Goal: Task Accomplishment & Management: Complete application form

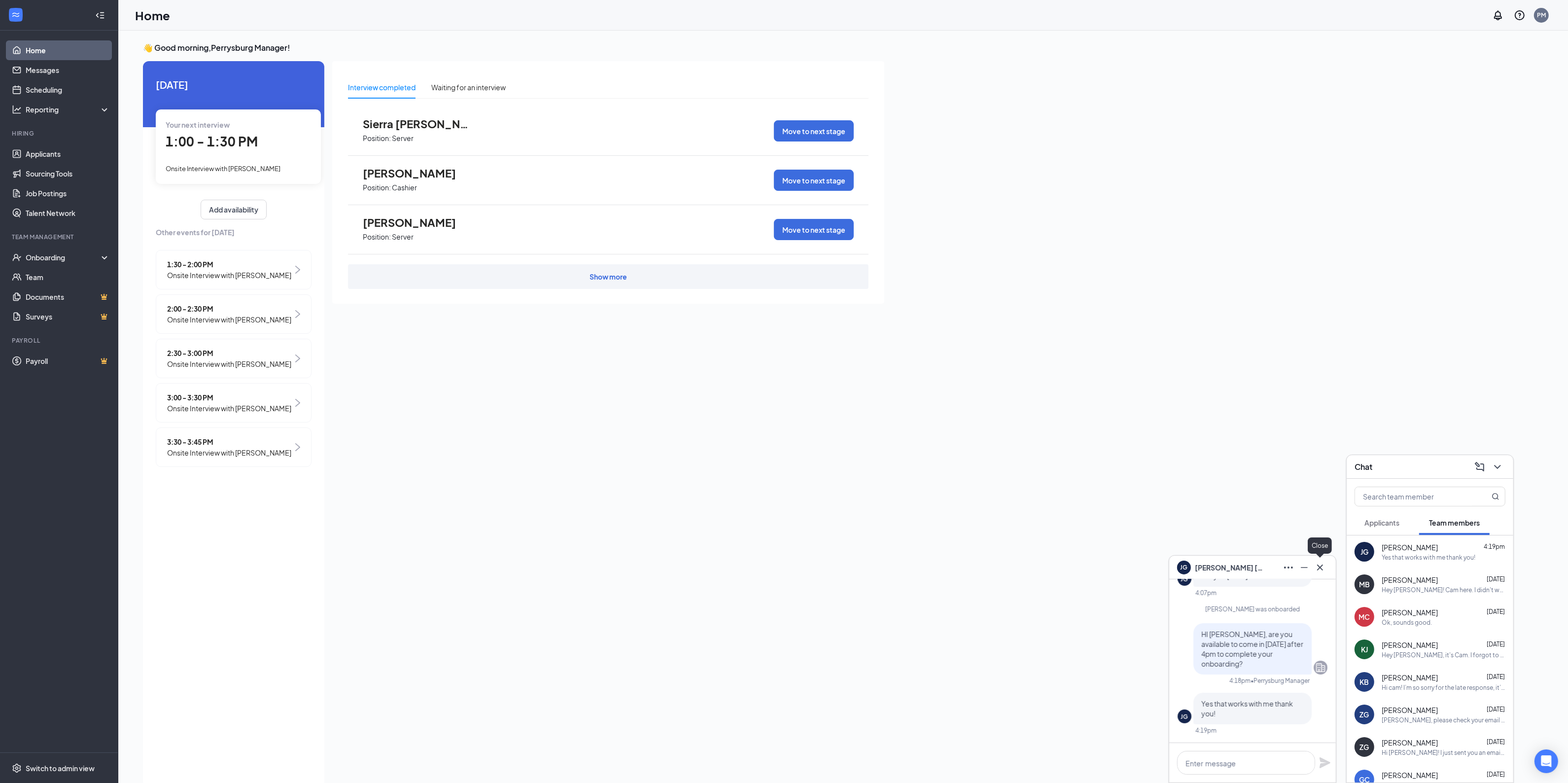
click at [1324, 573] on icon "Cross" at bounding box center [1320, 567] width 12 height 12
click at [1413, 411] on div "👋 Good morning, [GEOGRAPHIC_DATA] Manager ! [DATE] Your next interview 1:00 - 1…" at bounding box center [843, 416] width 1416 height 749
click at [1494, 470] on icon "ChevronDown" at bounding box center [1497, 467] width 12 height 12
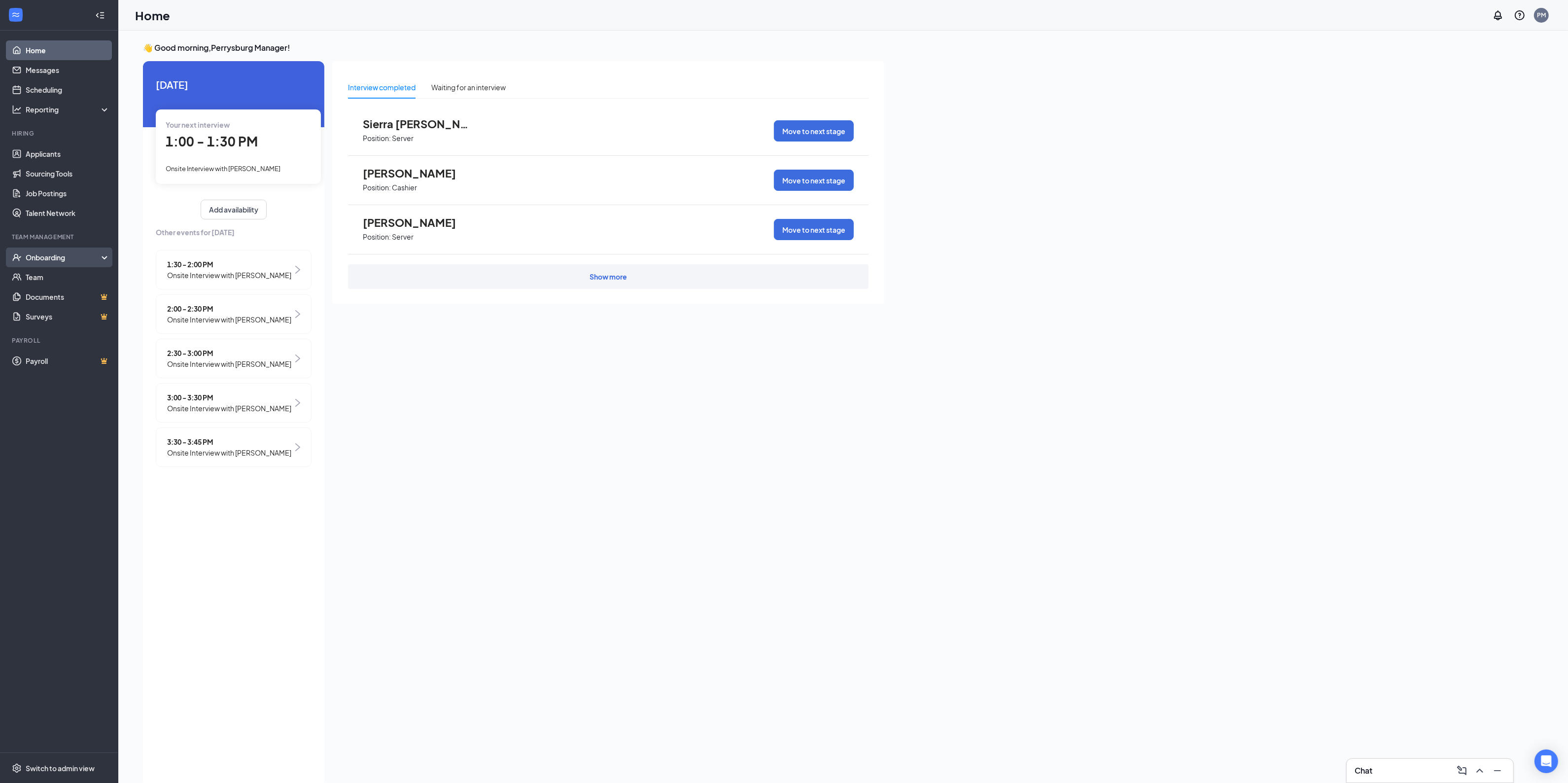
click at [38, 261] on div "Onboarding" at bounding box center [63, 258] width 76 height 10
click at [50, 274] on link "Overview" at bounding box center [67, 277] width 84 height 20
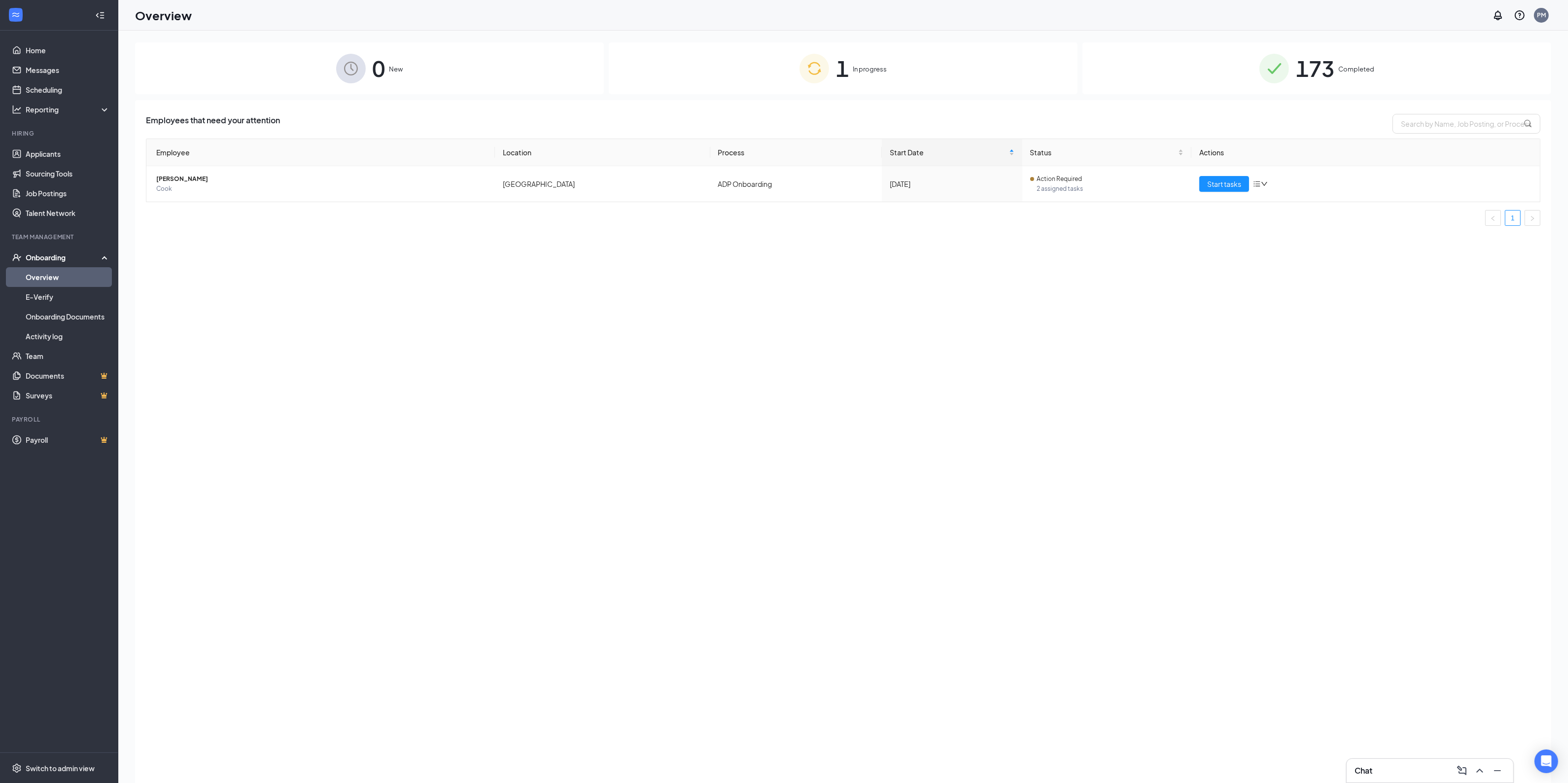
click at [1336, 69] on div "173 Completed" at bounding box center [1316, 68] width 469 height 52
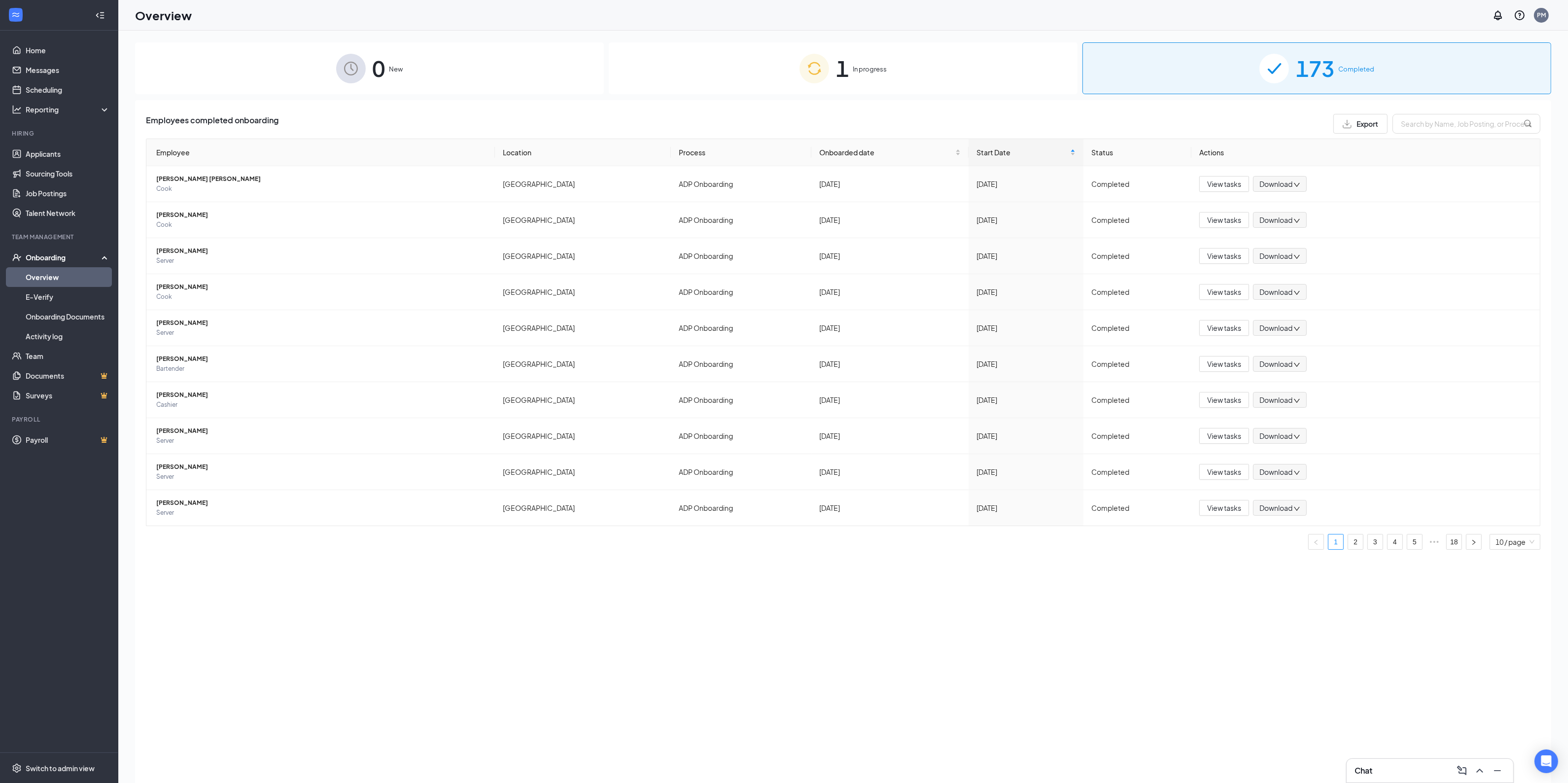
click at [851, 72] on div "1 In progress" at bounding box center [843, 68] width 469 height 52
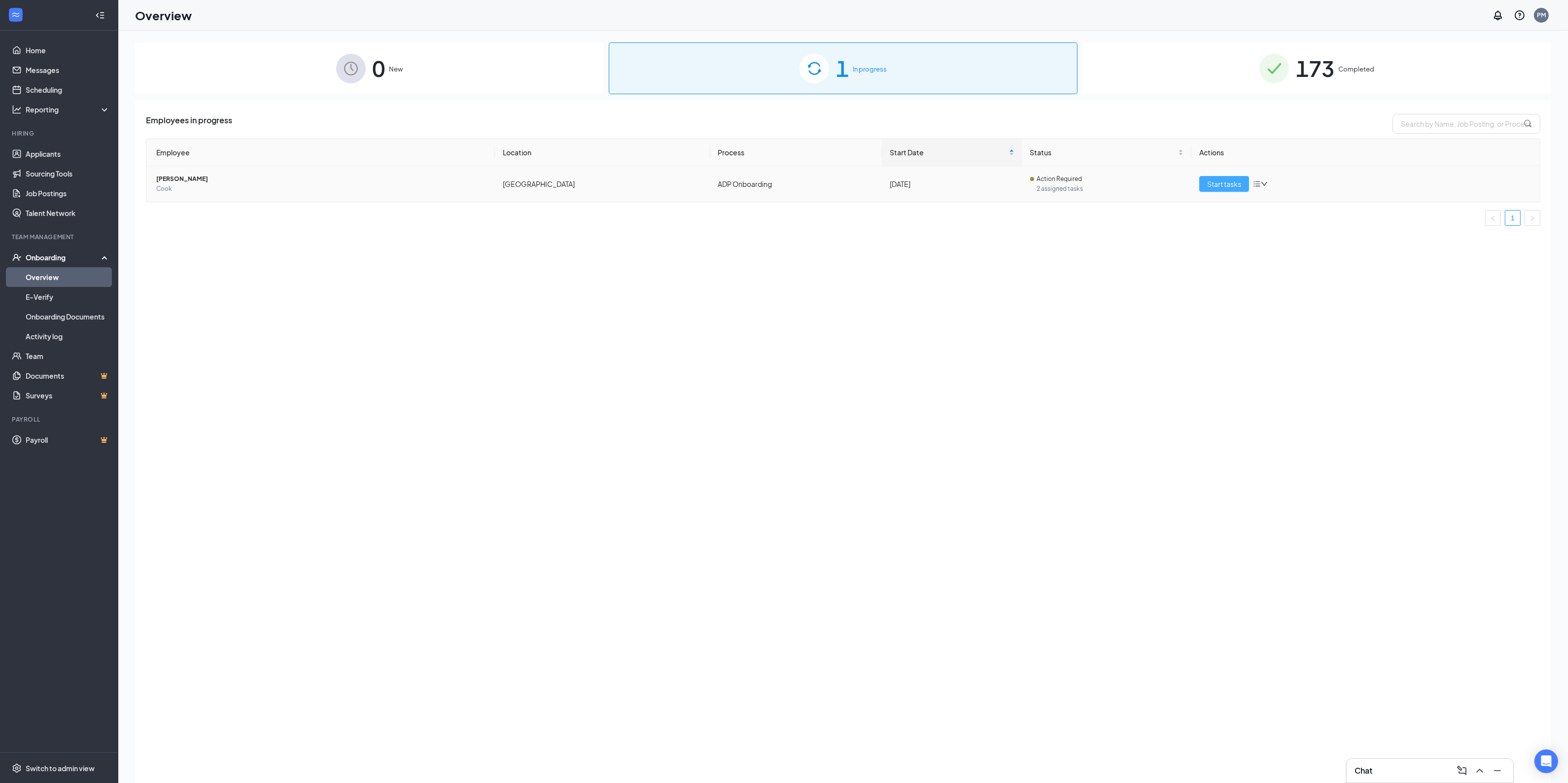
click at [1228, 185] on span "Start tasks" at bounding box center [1223, 184] width 34 height 11
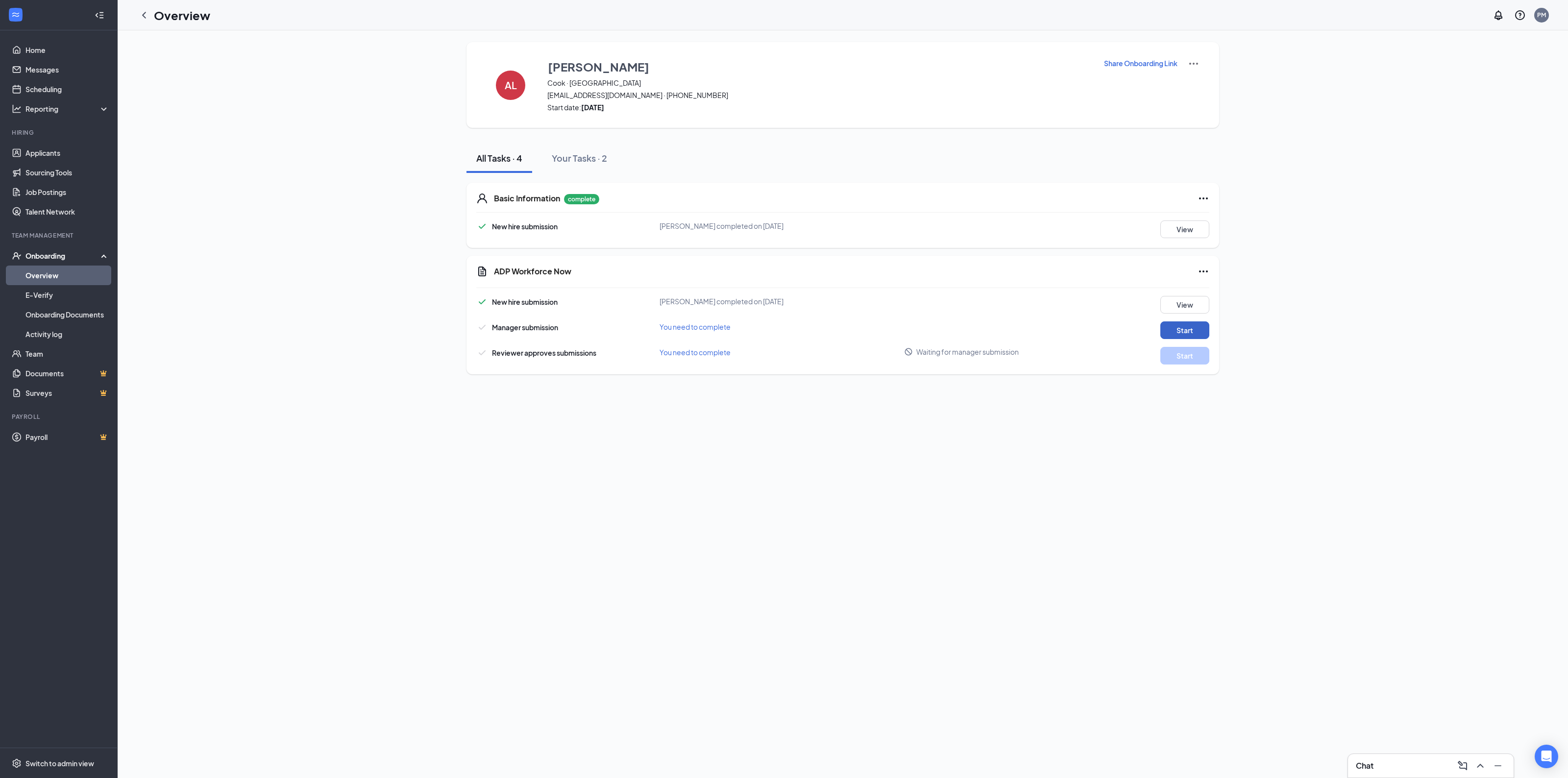
click at [1189, 333] on button "Start" at bounding box center [1184, 330] width 49 height 17
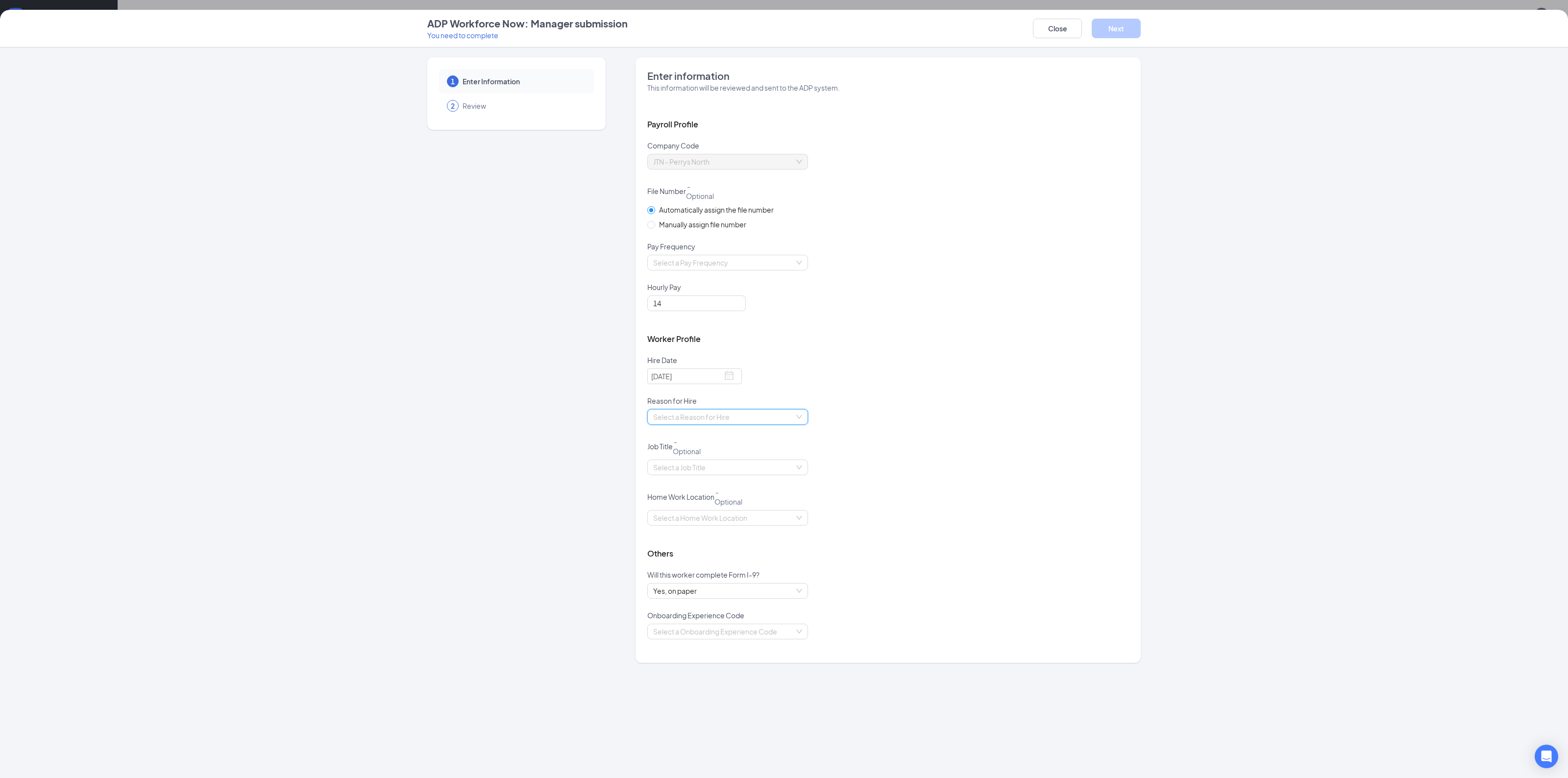
click at [740, 416] on input "search" at bounding box center [725, 417] width 142 height 15
click at [659, 431] on div "HIRE" at bounding box center [727, 435] width 149 height 11
click at [753, 463] on input "search" at bounding box center [725, 467] width 142 height 15
click at [670, 523] on div "Cashier/Greeter" at bounding box center [727, 517] width 149 height 11
click at [718, 519] on input "search" at bounding box center [725, 518] width 142 height 15
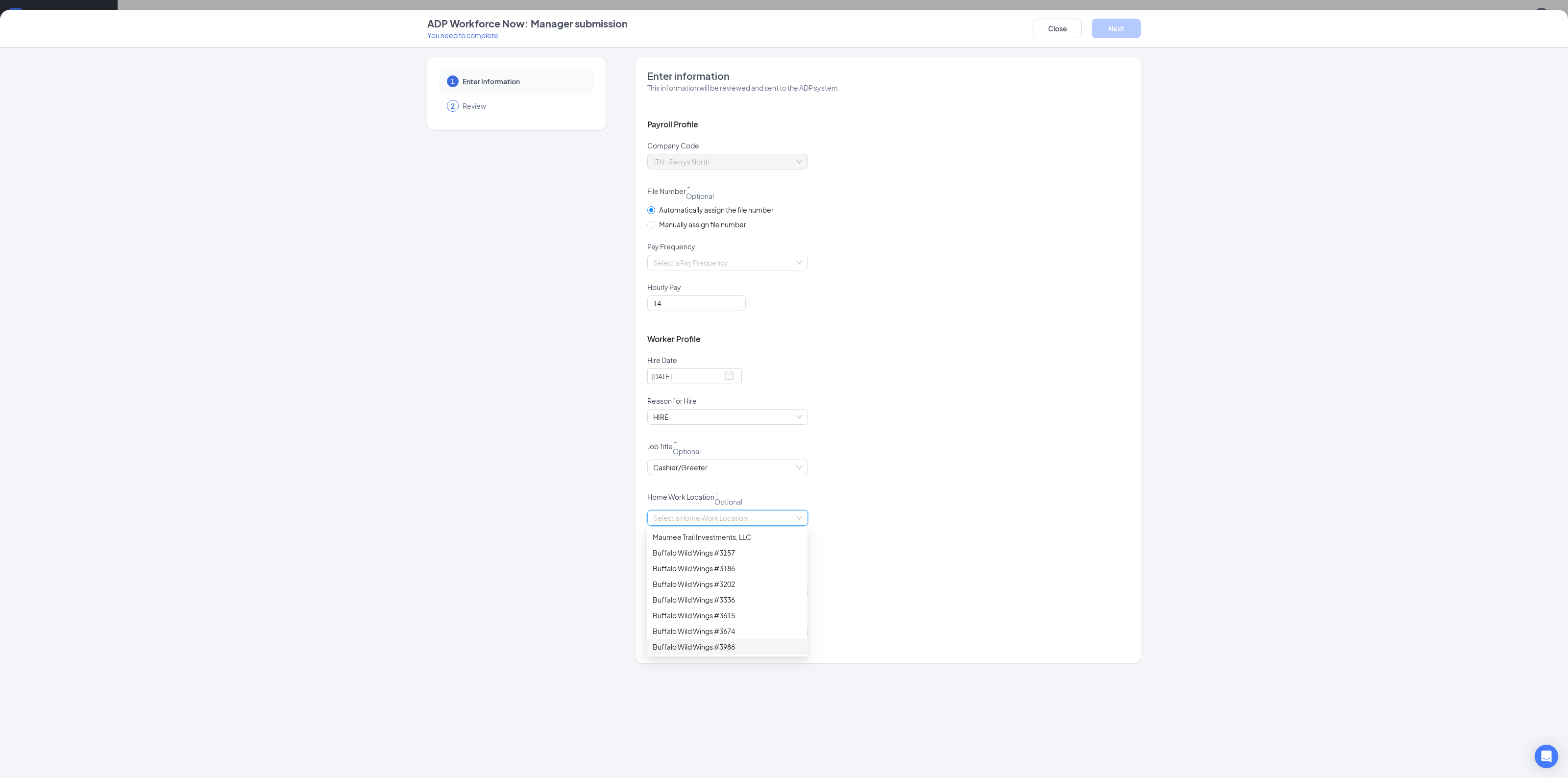
click at [726, 649] on div "Buffalo Wild Wings #3986" at bounding box center [727, 646] width 149 height 11
click at [796, 591] on span "Yes, on paper" at bounding box center [728, 591] width 149 height 15
click at [715, 611] on div "Yes, electronically" at bounding box center [727, 610] width 149 height 11
click at [758, 628] on input "search" at bounding box center [725, 632] width 142 height 15
click at [677, 731] on div "Cashier" at bounding box center [727, 728] width 149 height 11
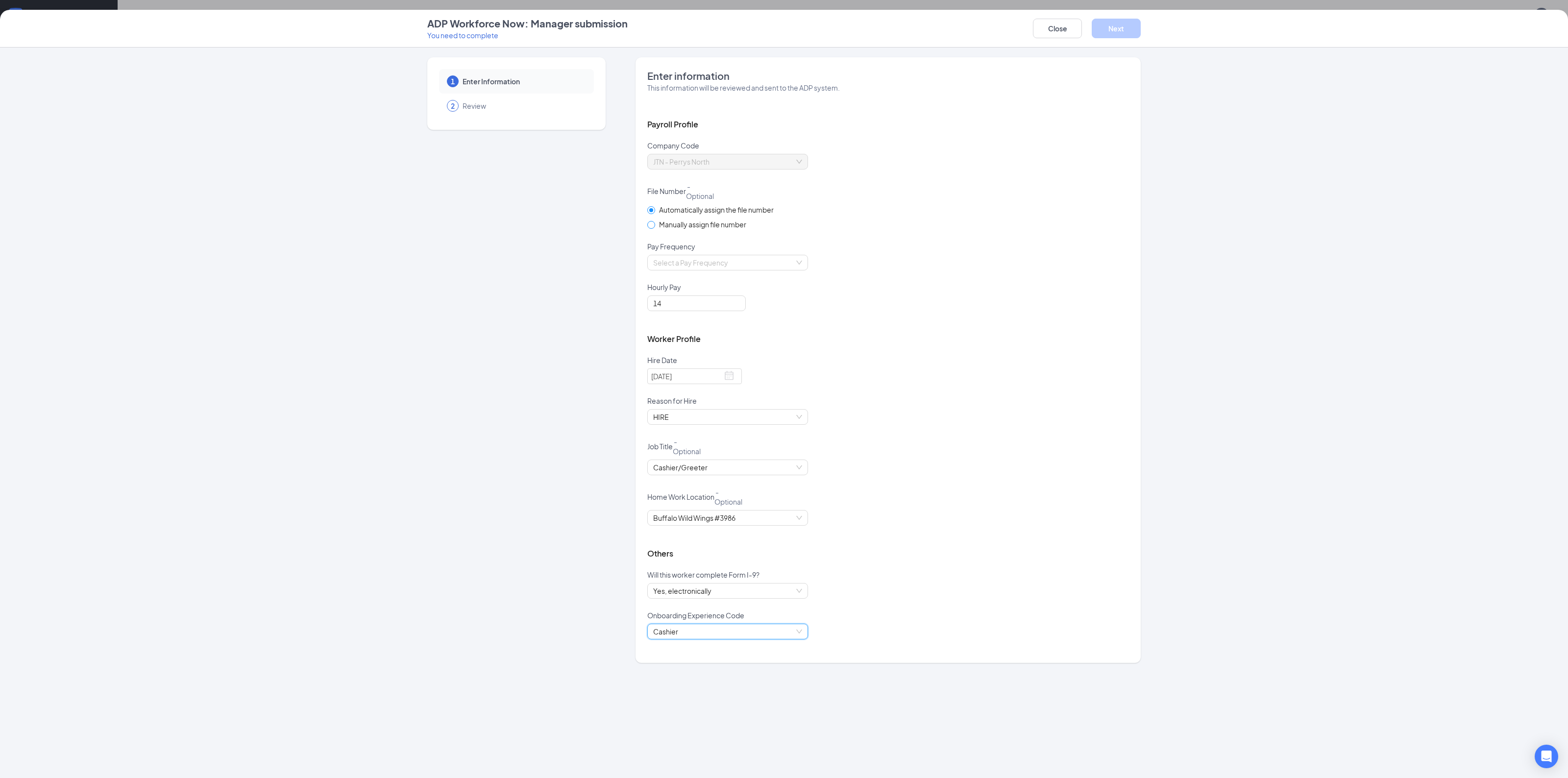
click at [654, 221] on span at bounding box center [650, 224] width 7 height 7
click at [654, 221] on input "Manually assign file number" at bounding box center [650, 224] width 7 height 7
radio input "true"
radio input "false"
click at [662, 234] on input "optional_short_text" at bounding box center [714, 231] width 134 height 16
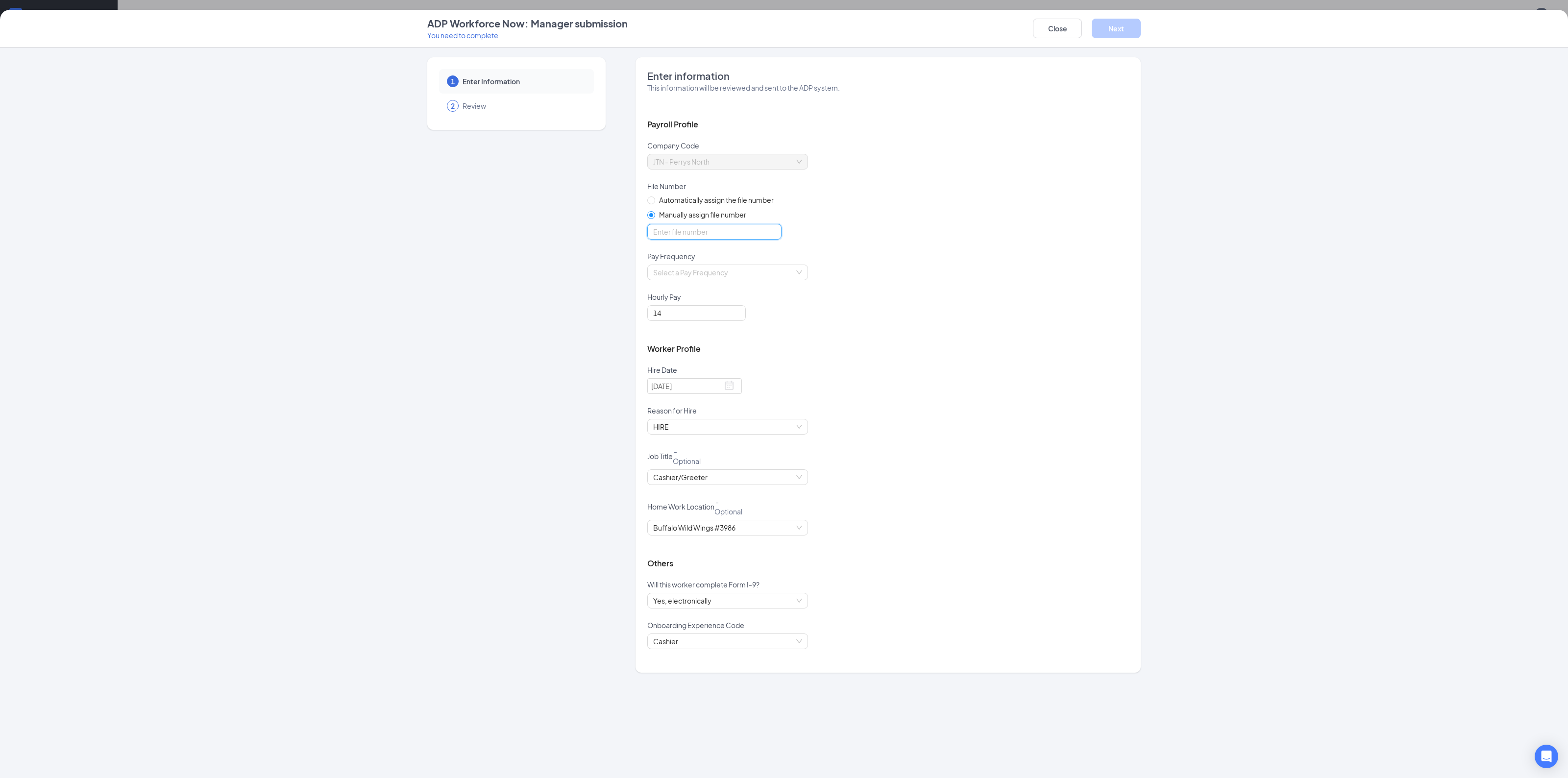
click at [691, 236] on input "optional_short_text" at bounding box center [714, 231] width 134 height 16
type input "8167"
click at [918, 202] on div "Automatically assign the file number Manually assign file number" at bounding box center [887, 222] width 482 height 57
click at [728, 272] on input "search" at bounding box center [725, 273] width 142 height 15
click at [684, 338] on div "Biweekly" at bounding box center [727, 338] width 149 height 11
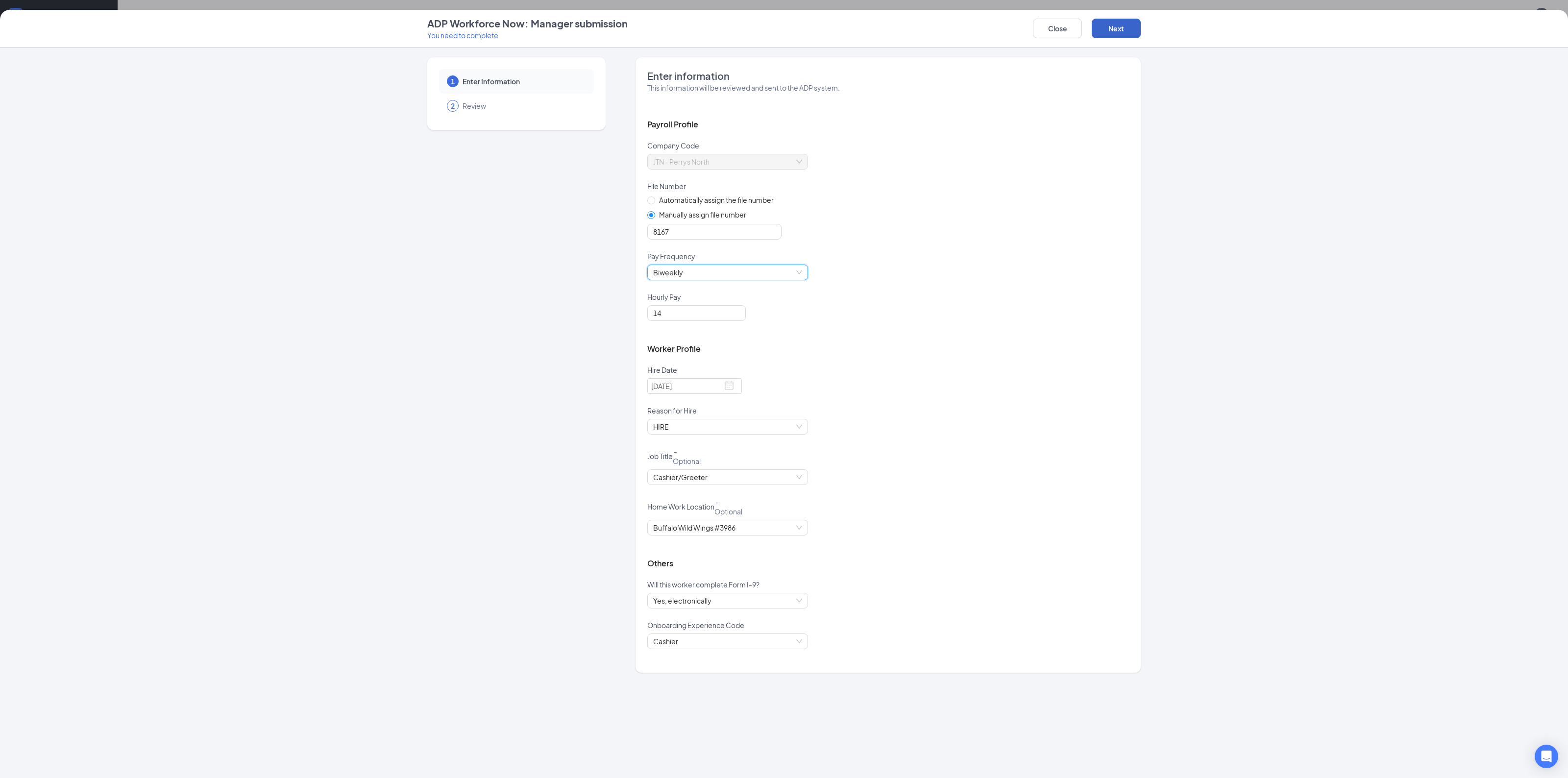
click at [1113, 30] on button "Next" at bounding box center [1115, 29] width 49 height 20
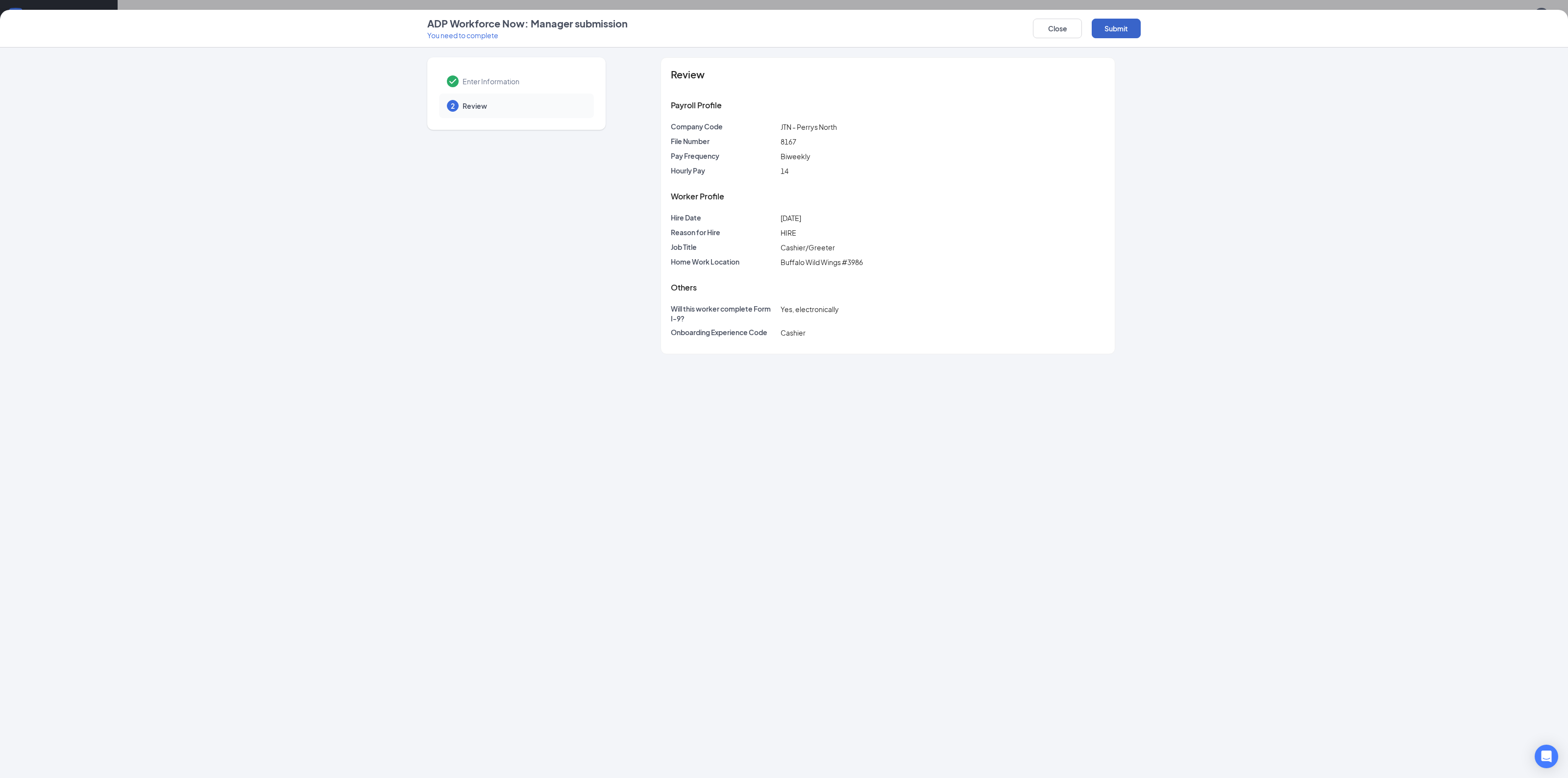
click at [1109, 26] on button "Submit" at bounding box center [1115, 29] width 49 height 20
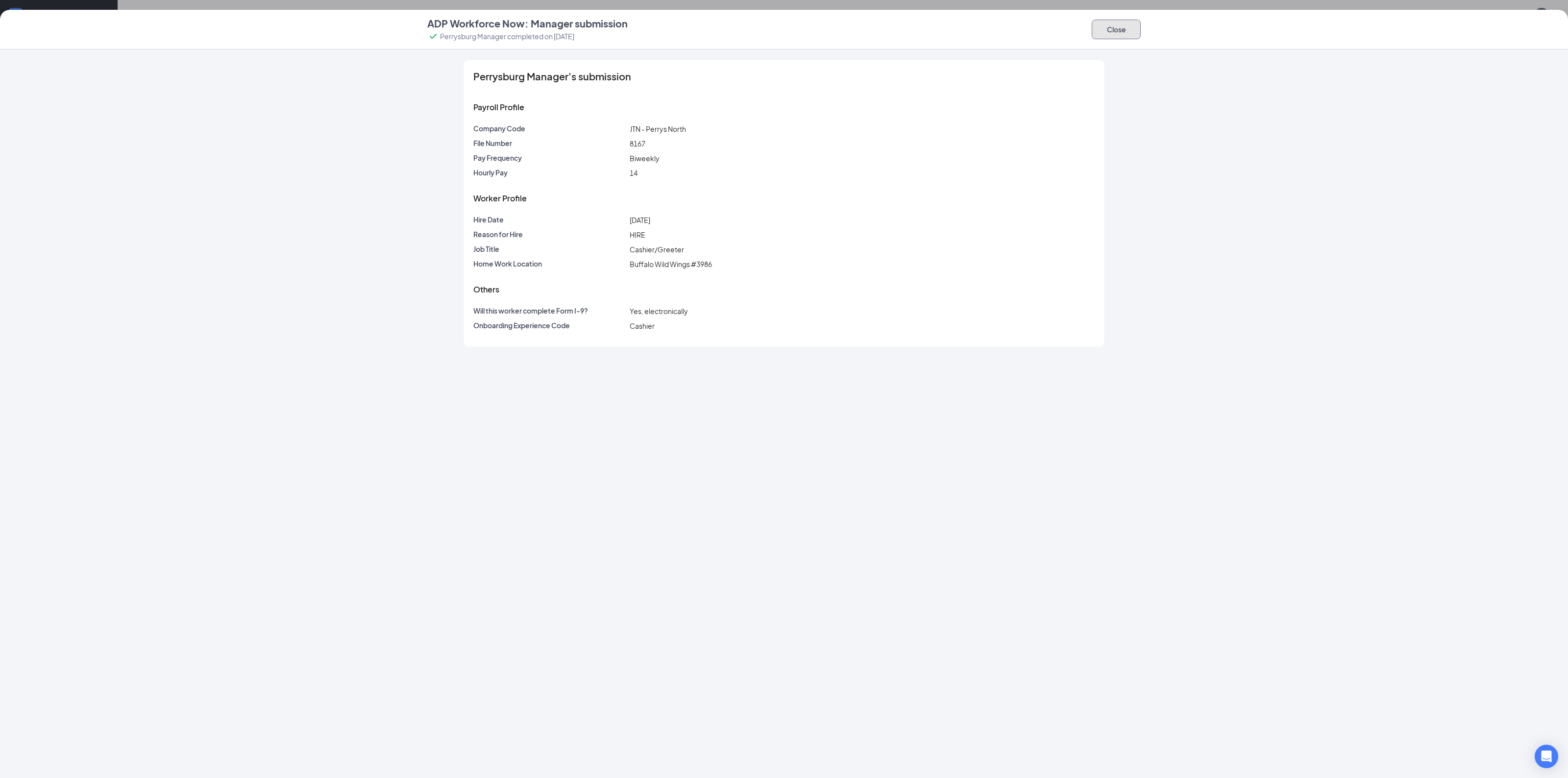
click at [1105, 36] on button "Close" at bounding box center [1115, 30] width 49 height 20
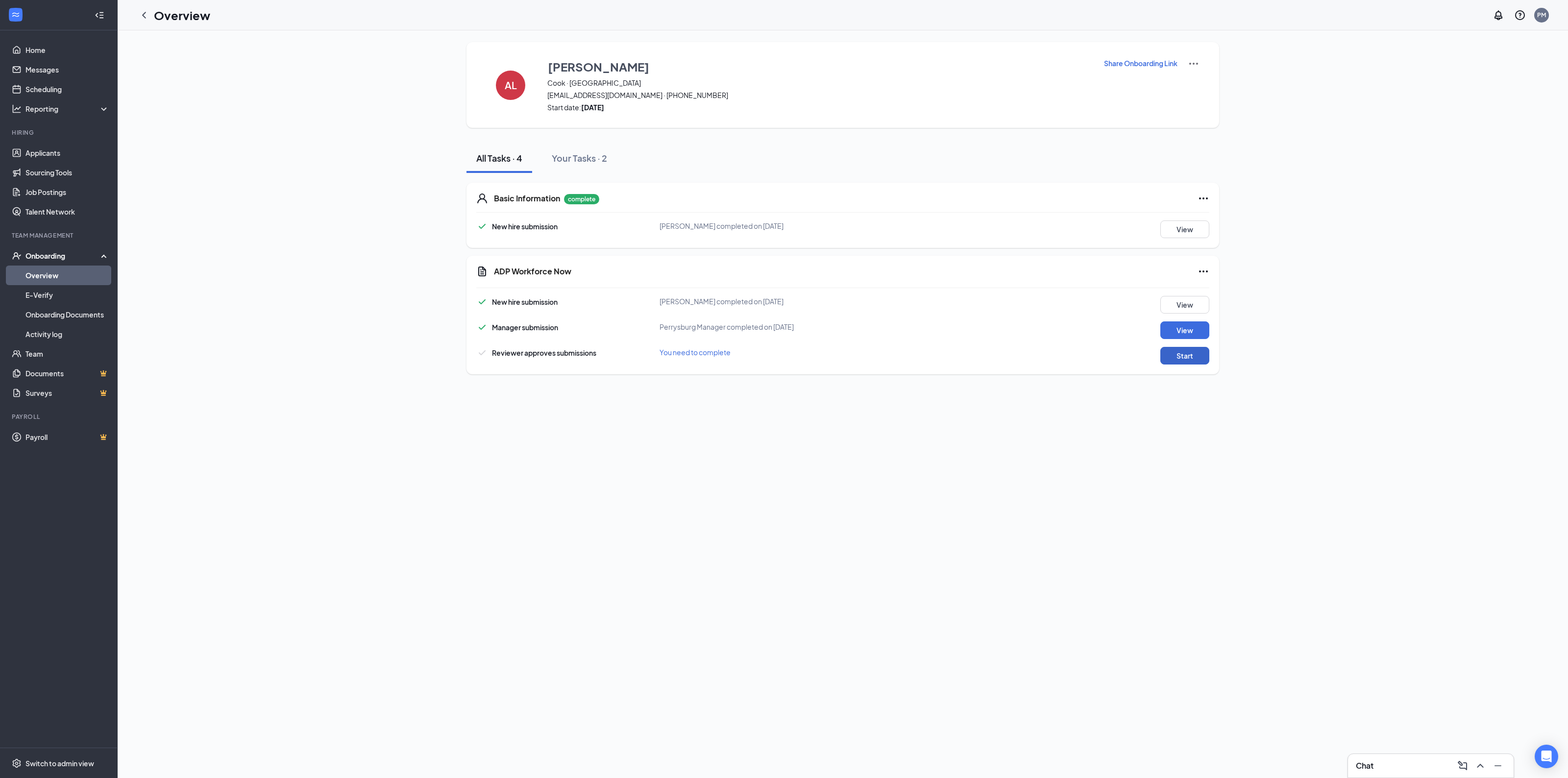
click at [1176, 358] on button "Start" at bounding box center [1184, 355] width 49 height 17
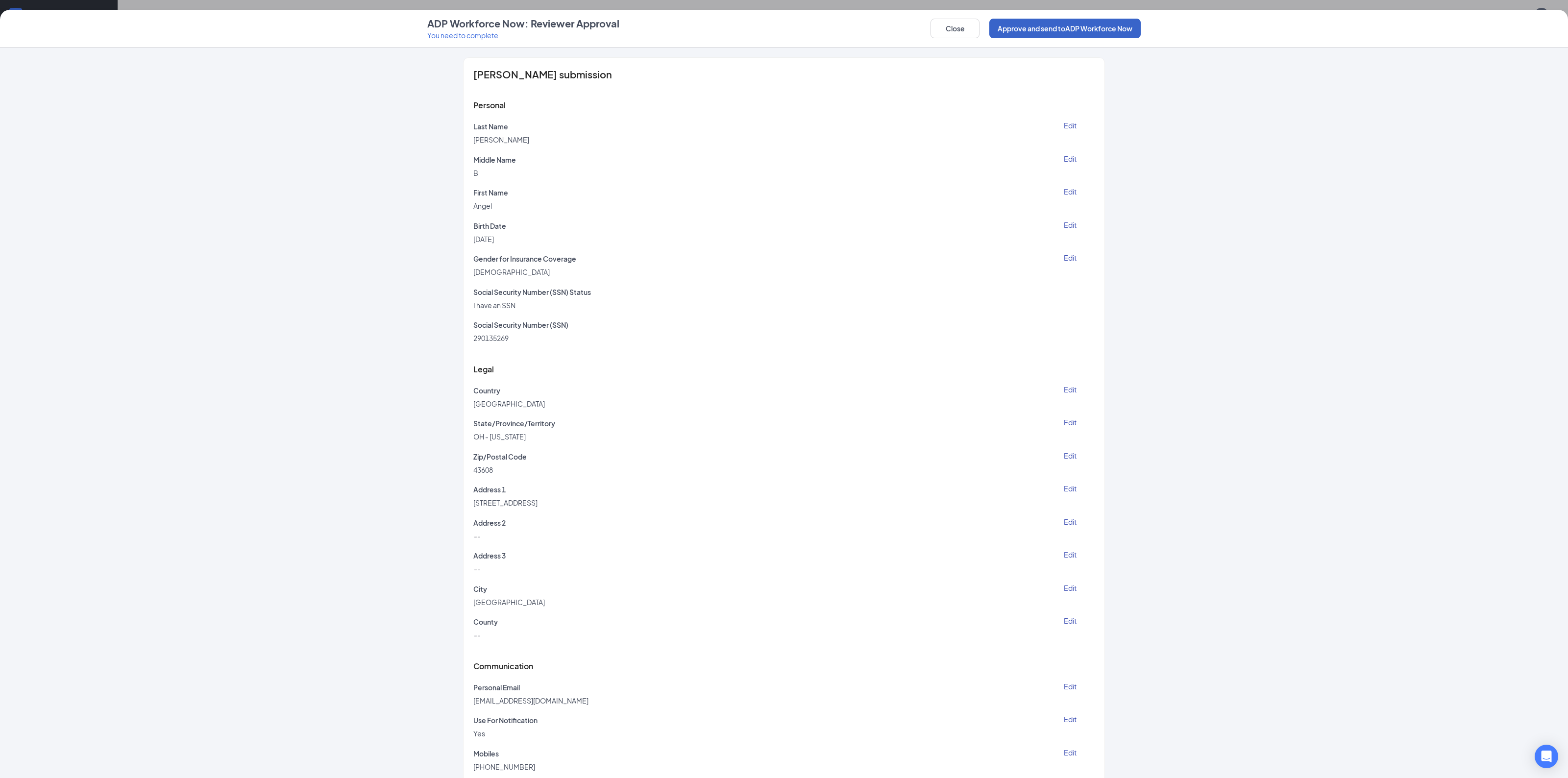
click at [1045, 31] on button "Approve and send to ADP Workforce Now" at bounding box center [1064, 29] width 151 height 20
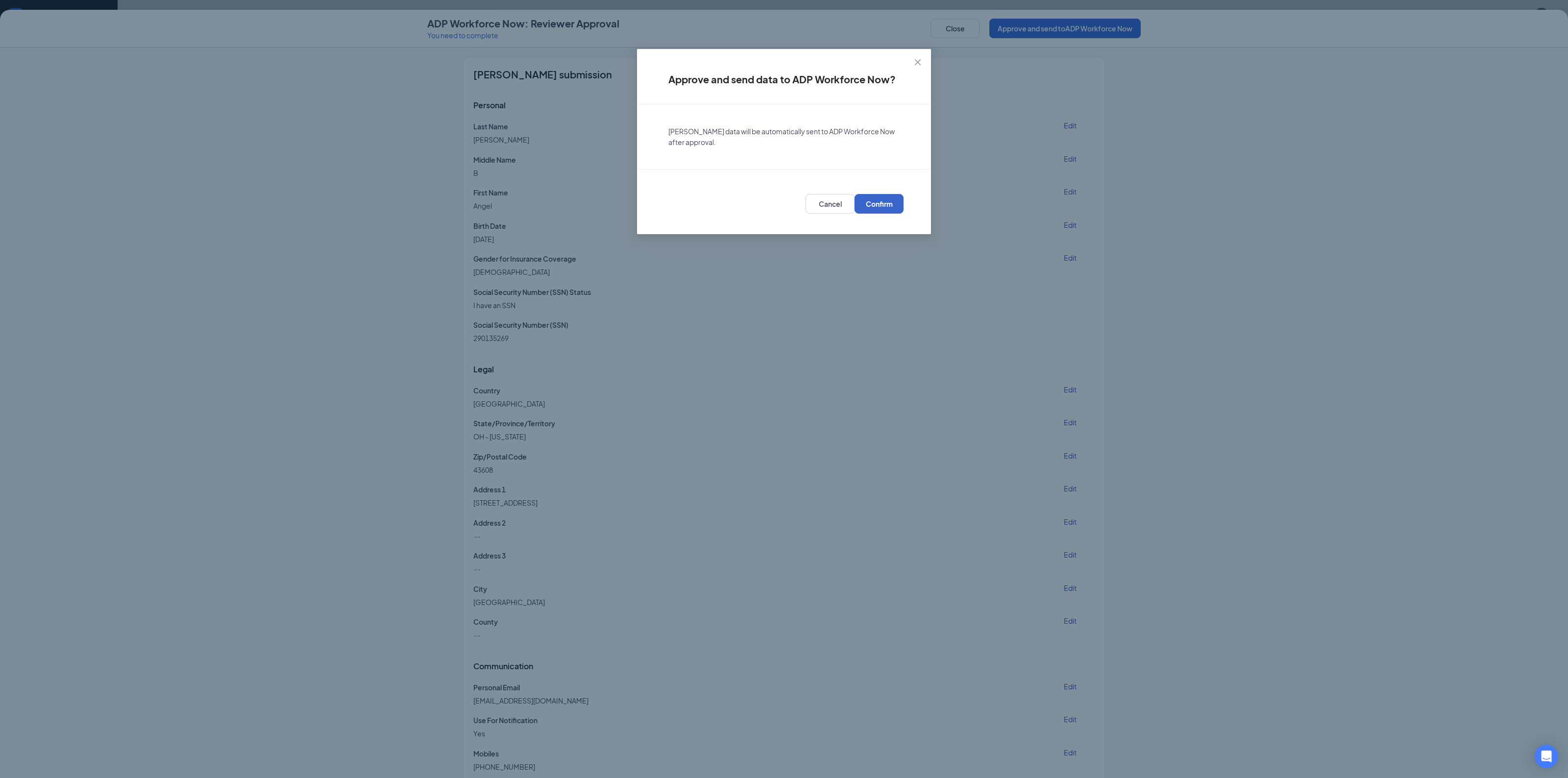
click at [882, 204] on span "Confirm" at bounding box center [879, 204] width 27 height 10
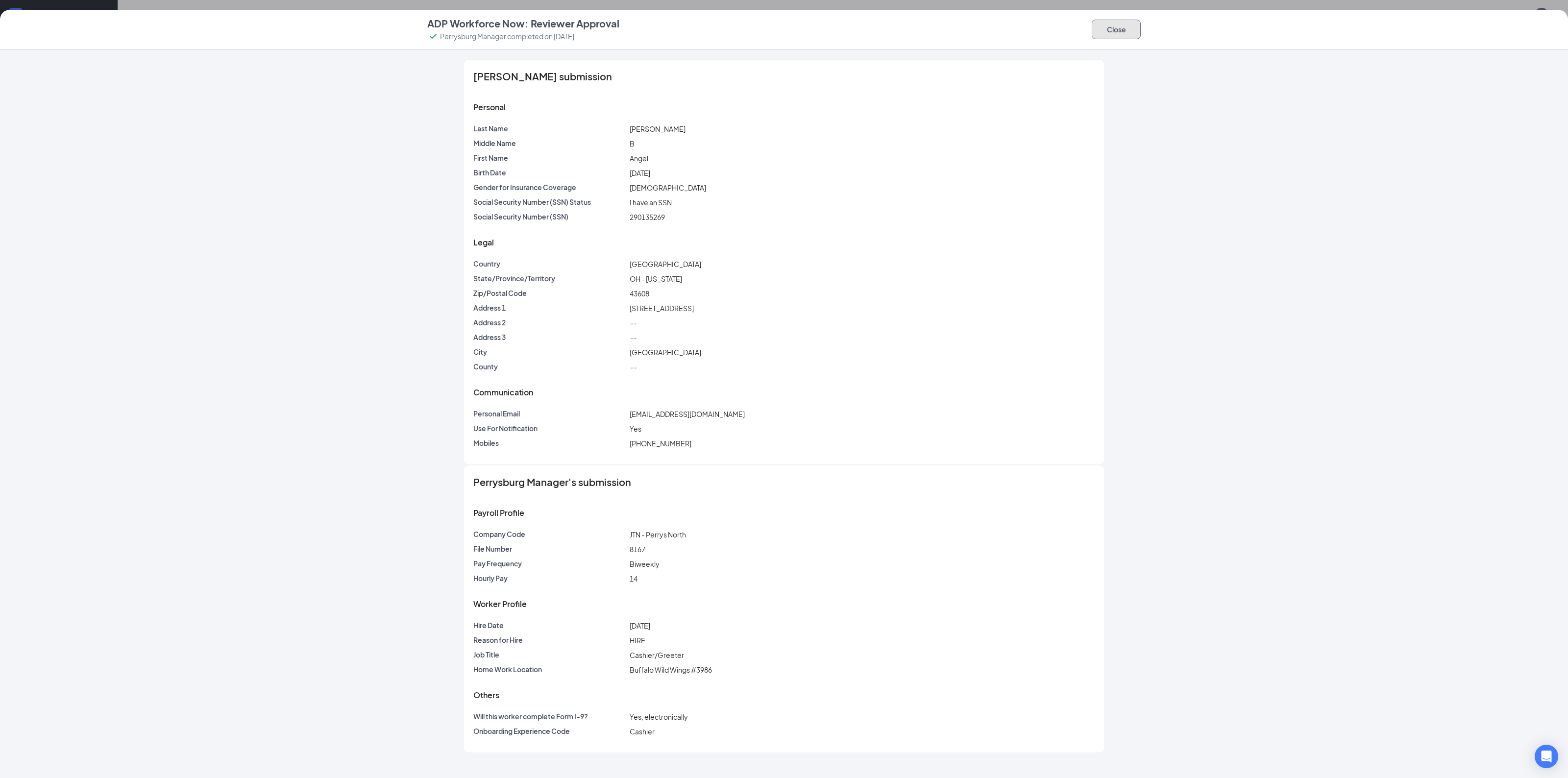
click at [1108, 27] on button "Close" at bounding box center [1115, 30] width 49 height 20
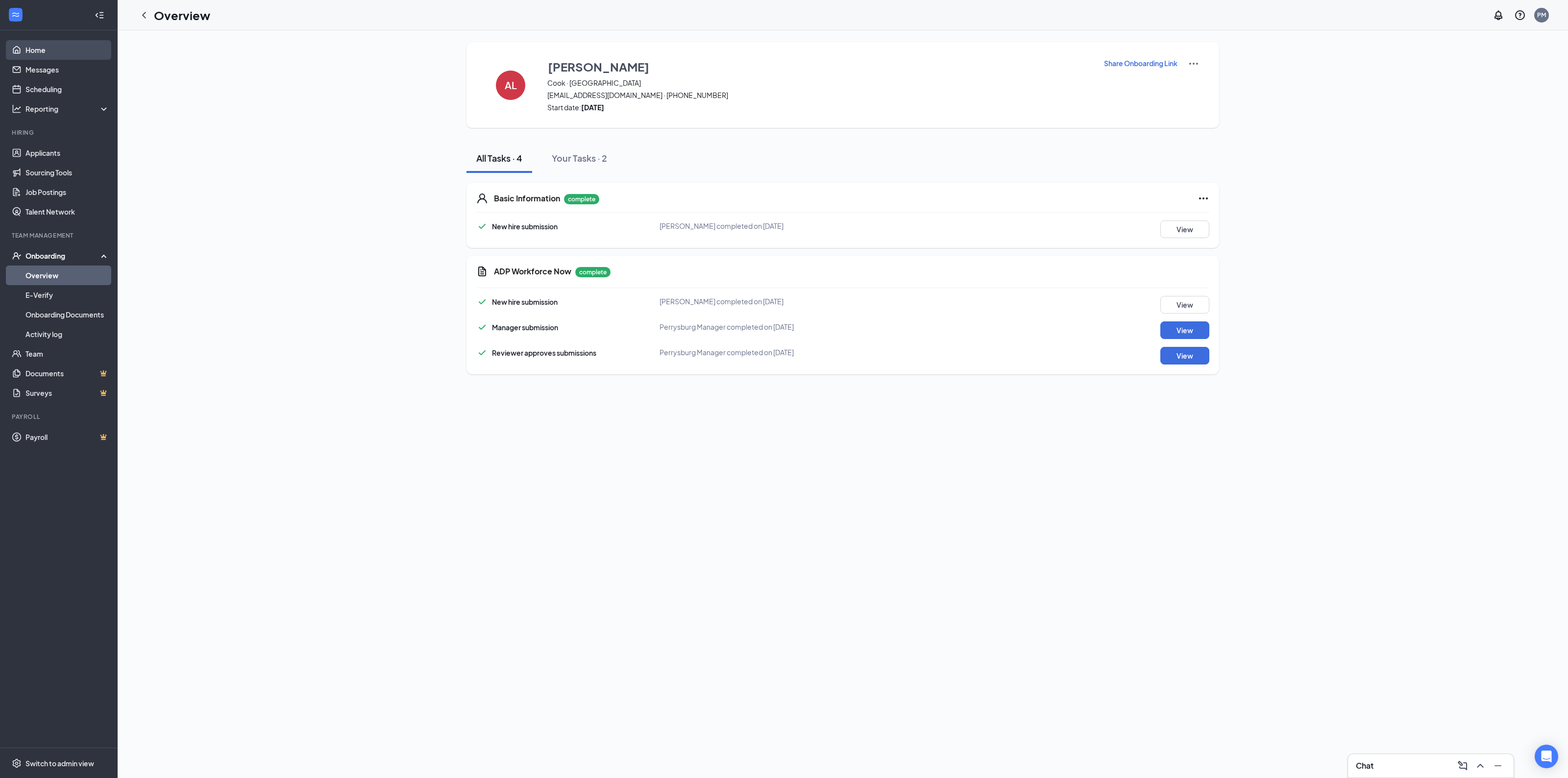
click at [40, 53] on link "Home" at bounding box center [67, 50] width 83 height 20
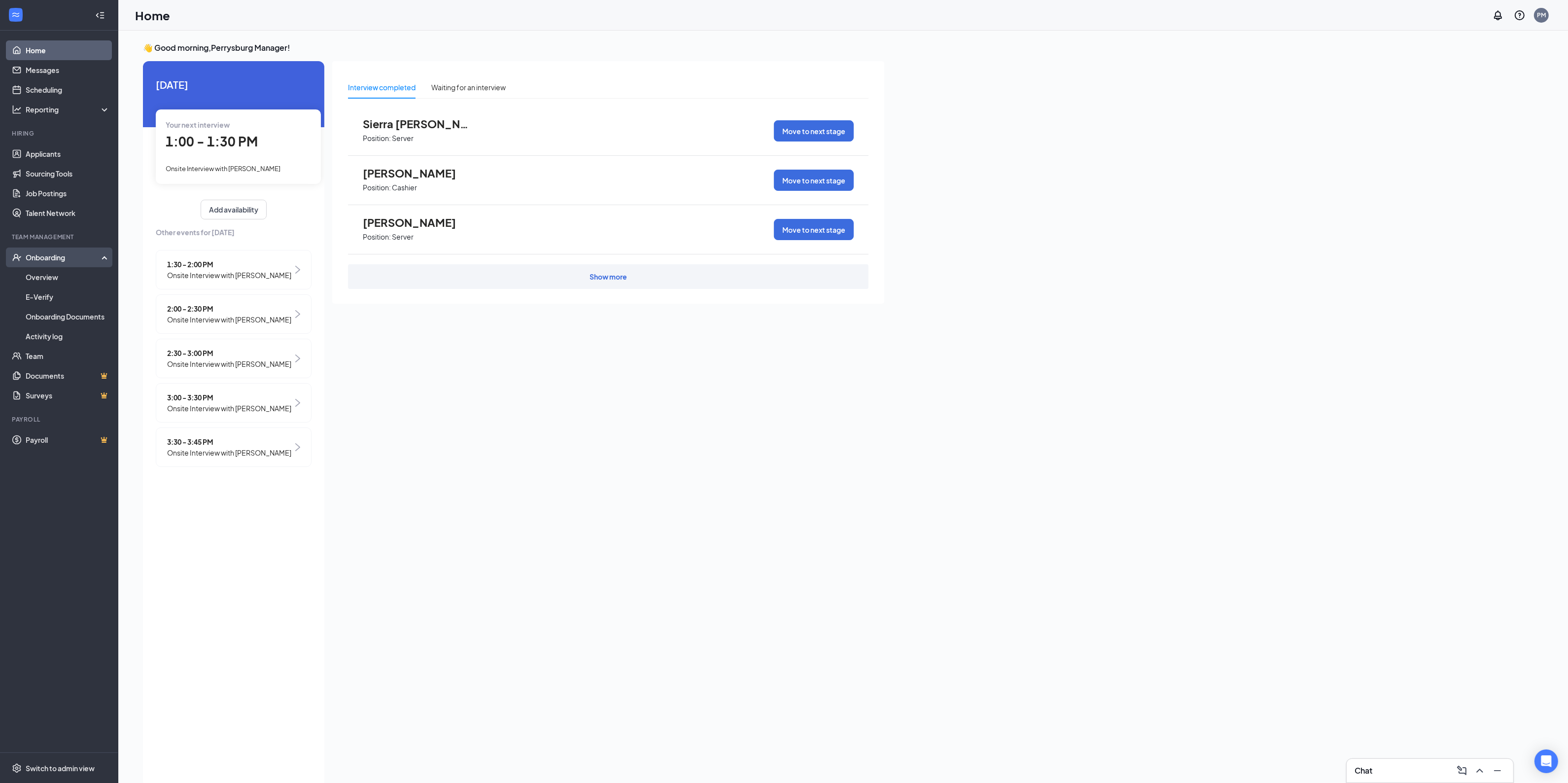
click at [42, 258] on div "Onboarding" at bounding box center [63, 258] width 76 height 10
click at [48, 261] on div "Onboarding" at bounding box center [63, 258] width 76 height 10
click at [43, 277] on link "Overview" at bounding box center [67, 277] width 84 height 20
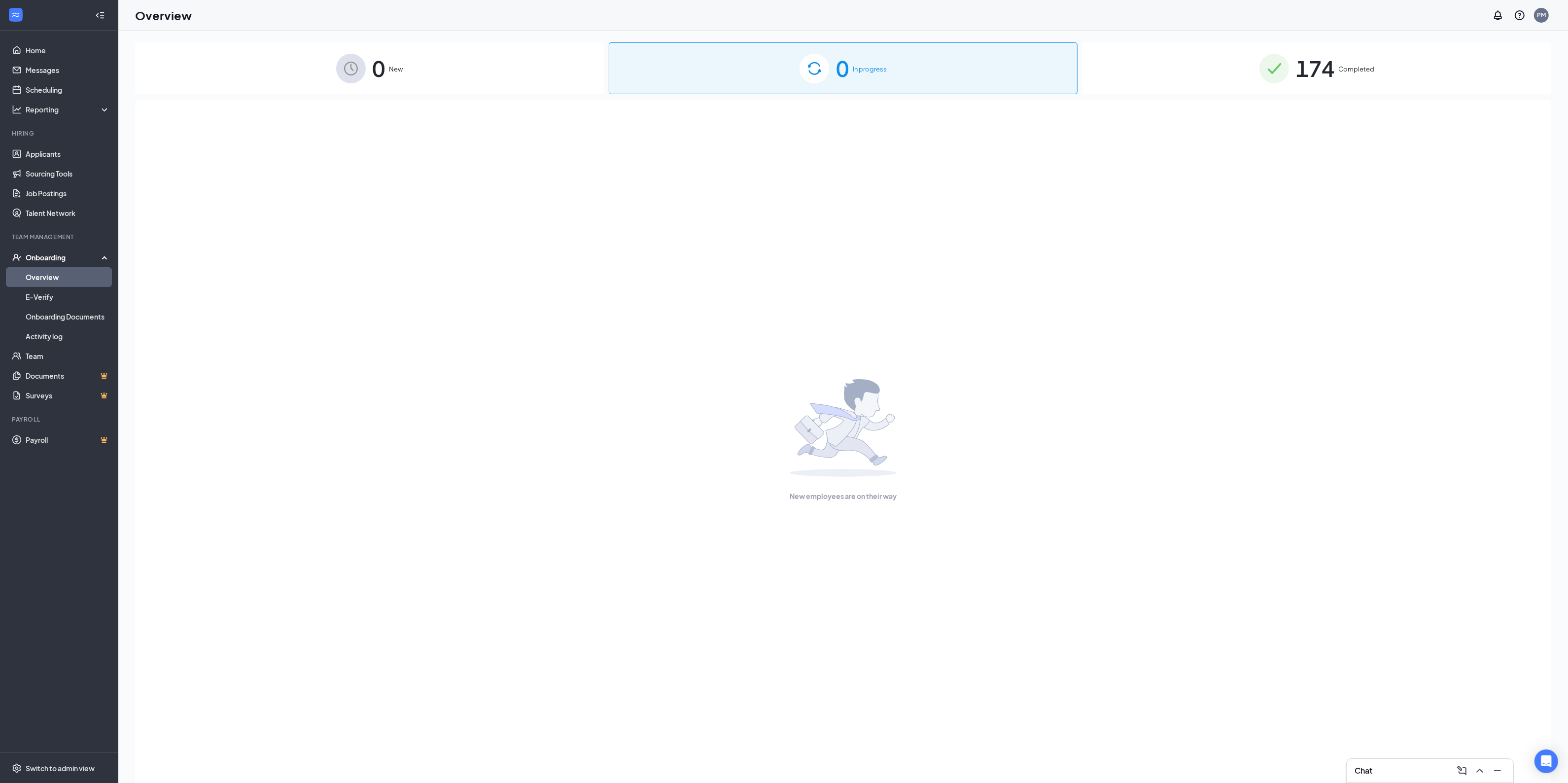
click at [1284, 67] on img at bounding box center [1274, 69] width 30 height 30
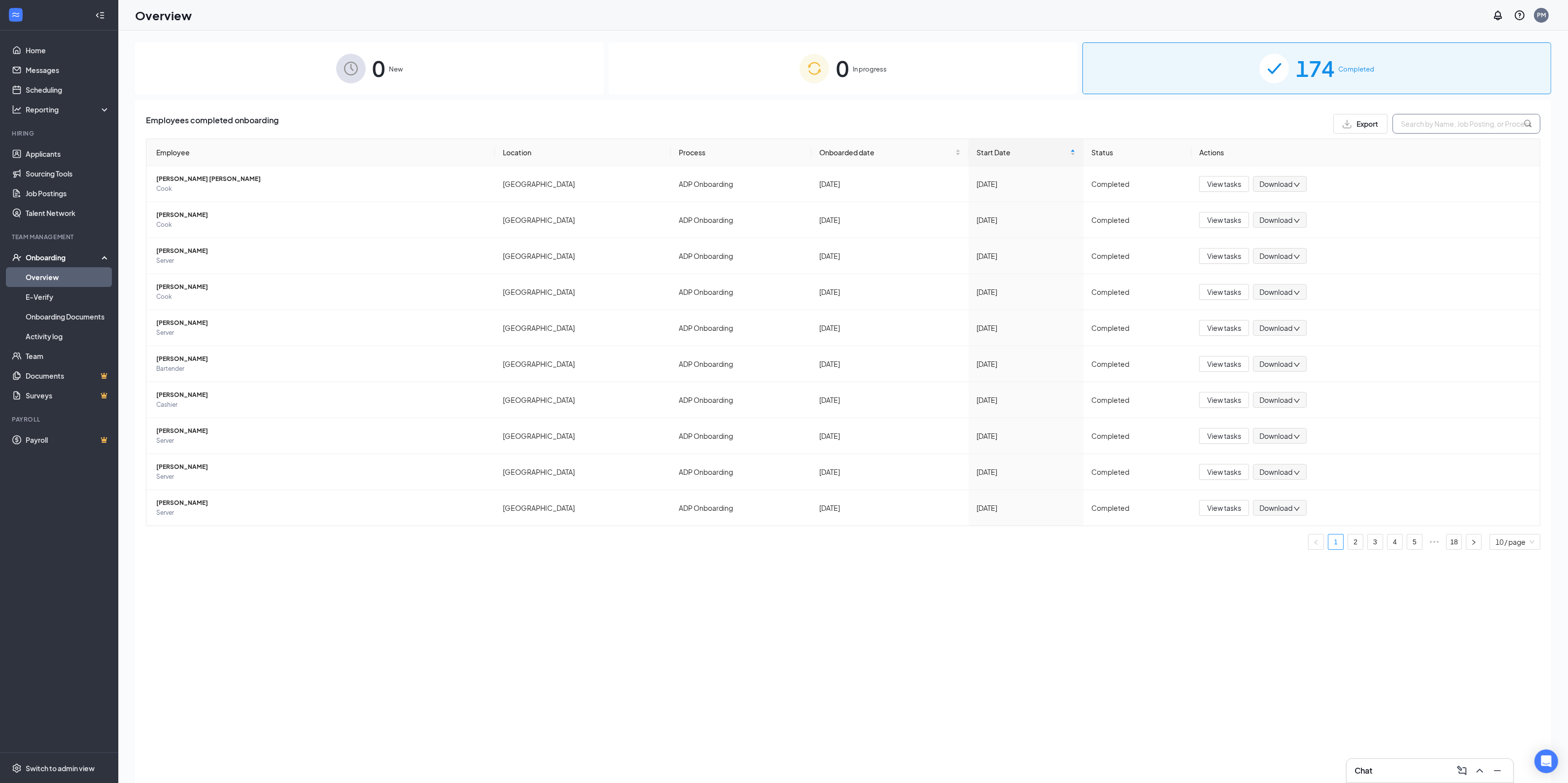
click at [1425, 122] on input "text" at bounding box center [1466, 124] width 148 height 20
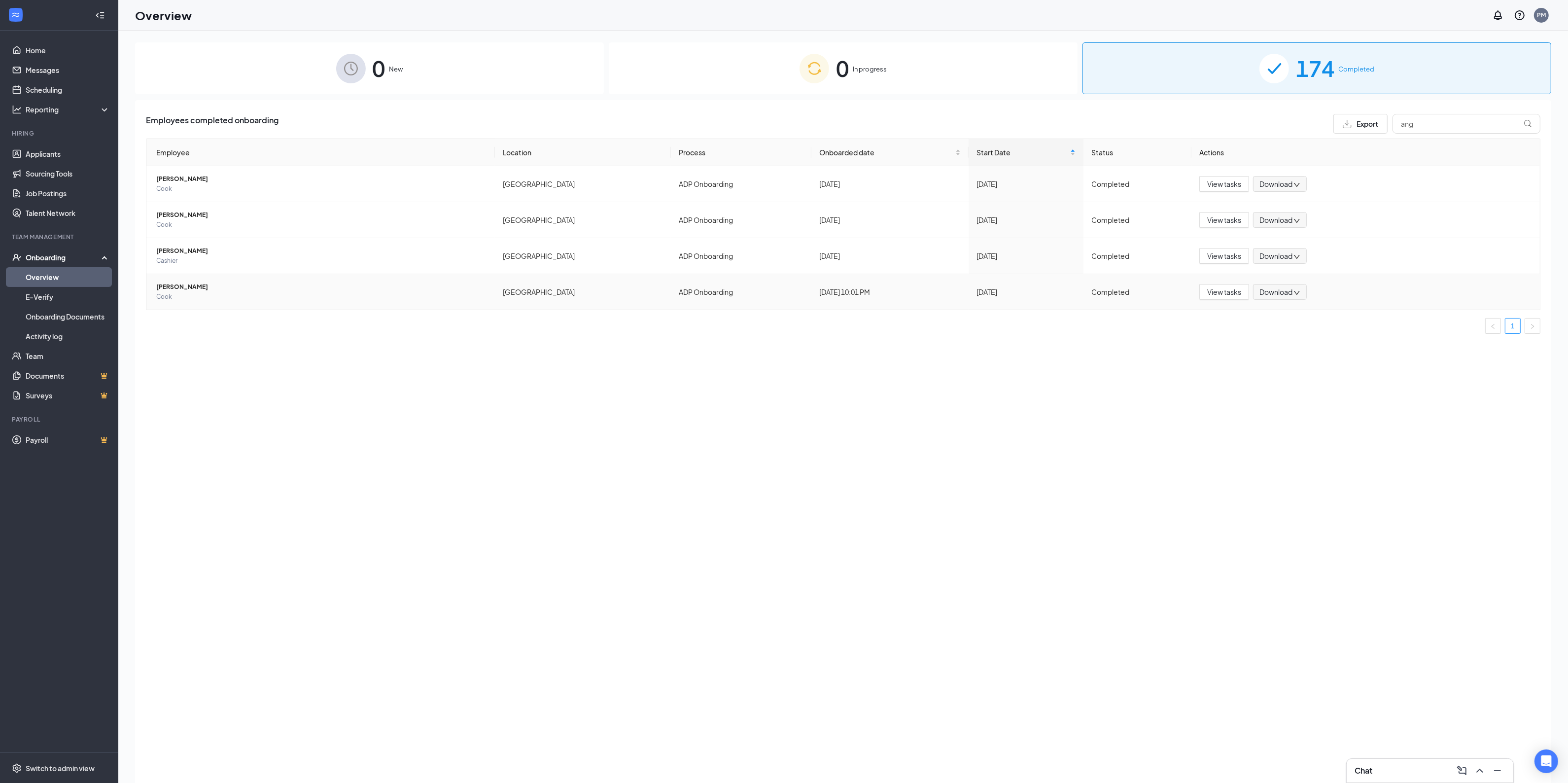
click at [184, 290] on span "[PERSON_NAME]" at bounding box center [322, 287] width 331 height 10
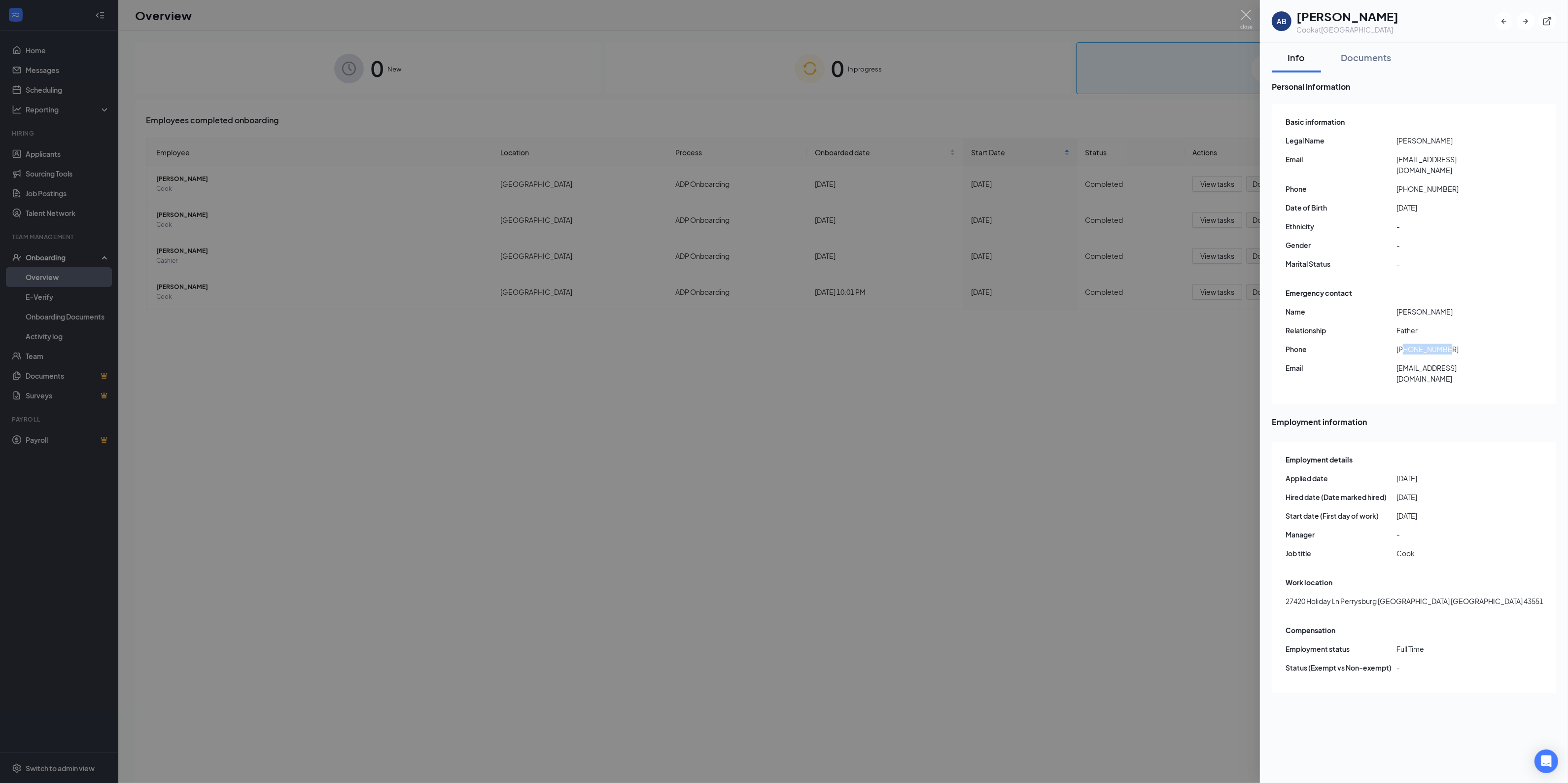
drag, startPoint x: 1444, startPoint y: 336, endPoint x: 1406, endPoint y: 340, distance: 38.2
click at [1406, 343] on span "[PHONE_NUMBER]" at bounding box center [1451, 348] width 111 height 11
copy span "4194421445"
click at [1243, 12] on img at bounding box center [1246, 19] width 12 height 19
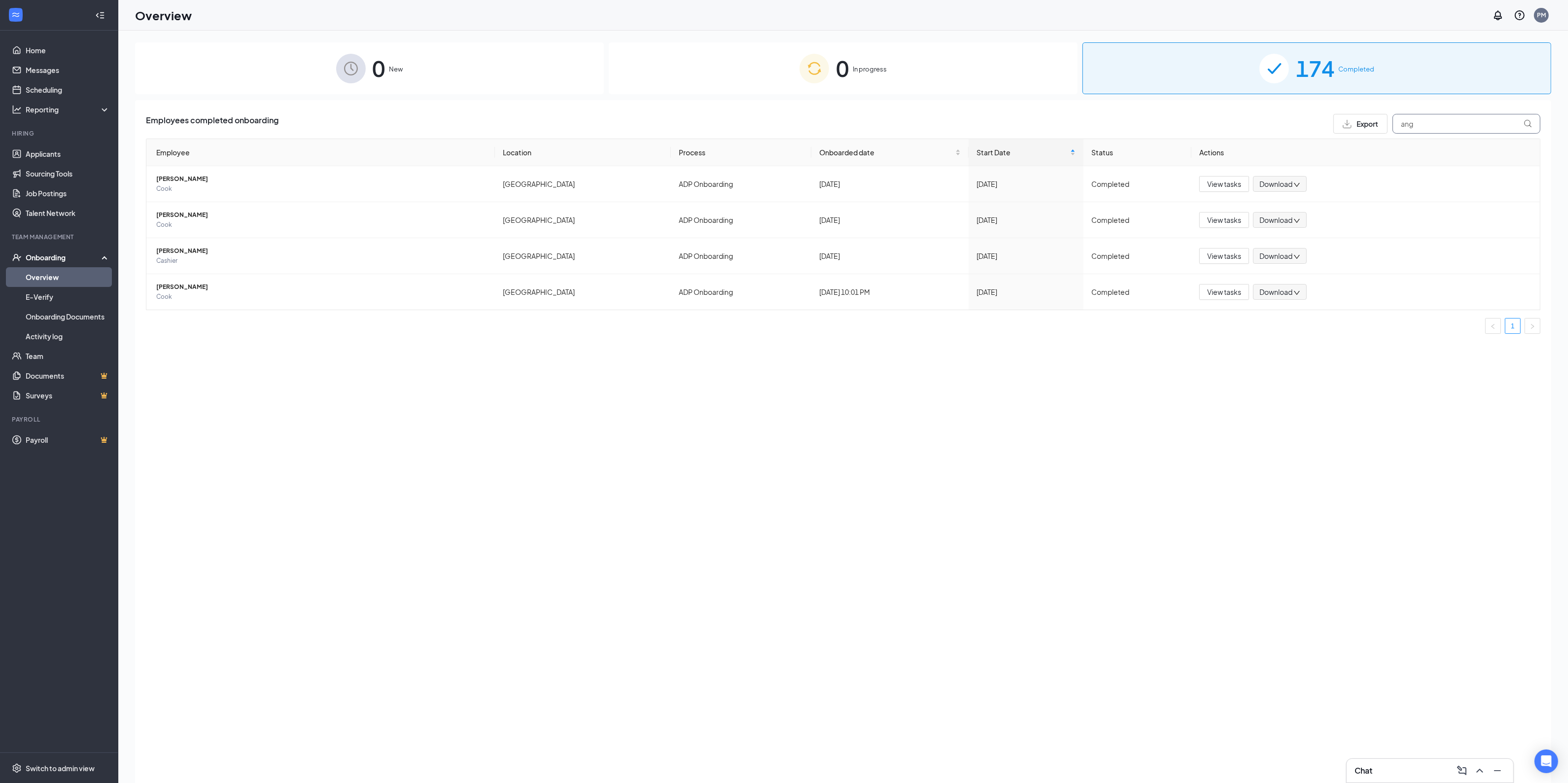
drag, startPoint x: 1431, startPoint y: 121, endPoint x: 1351, endPoint y: 126, distance: 80.2
click at [1351, 126] on div "Export ang" at bounding box center [1436, 124] width 207 height 20
type input "gav"
